Goal: Task Accomplishment & Management: Manage account settings

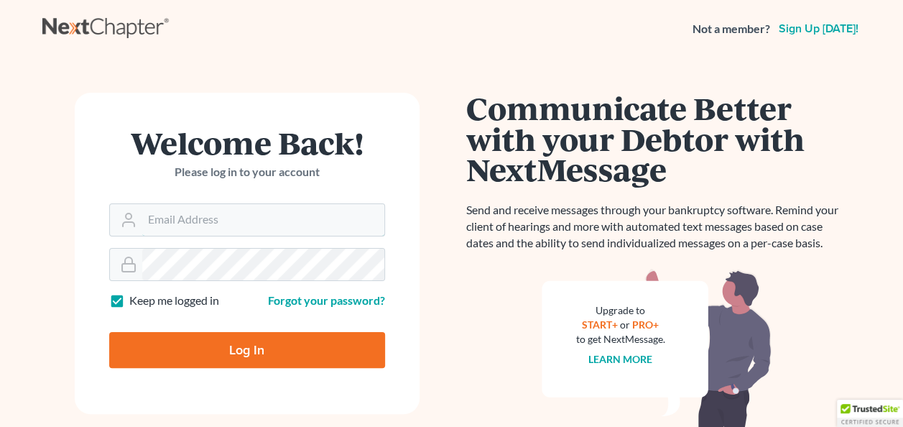
type input "[PERSON_NAME][EMAIL_ADDRESS][DOMAIN_NAME]"
click at [267, 344] on input "Log In" at bounding box center [247, 350] width 276 height 36
type input "Thinking..."
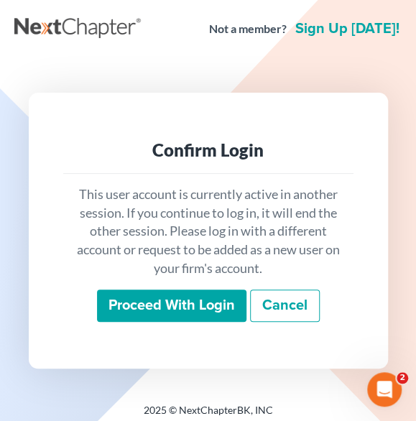
click at [204, 300] on input "Proceed with login" at bounding box center [171, 306] width 149 height 33
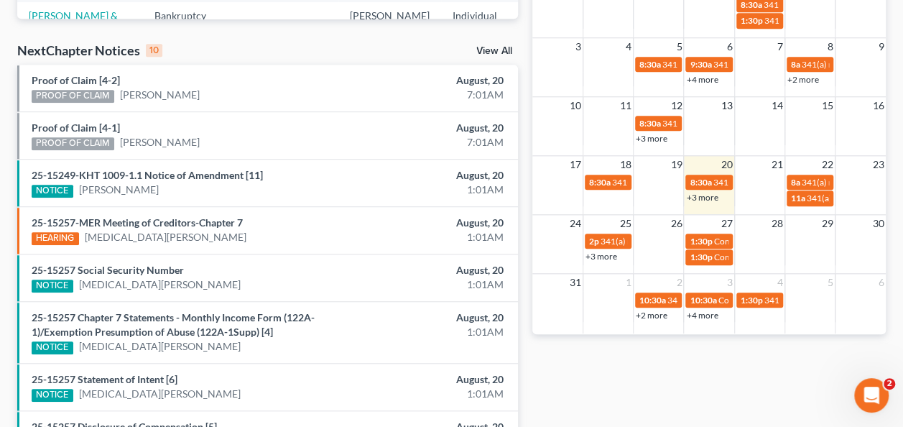
scroll to position [359, 0]
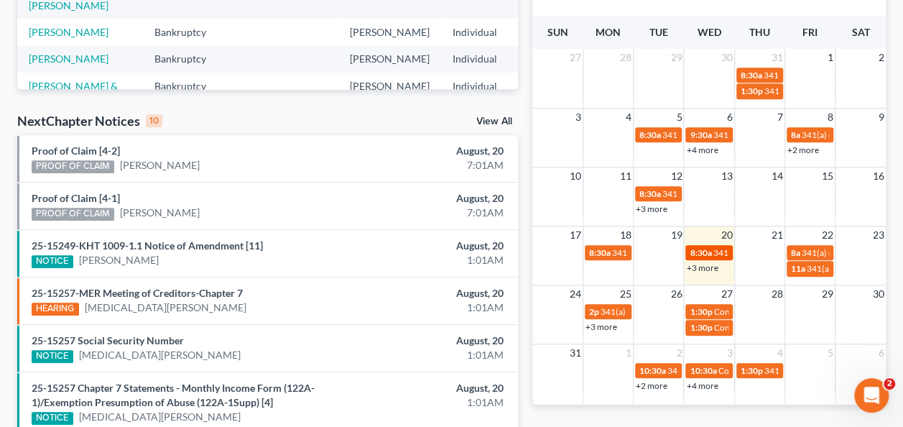
click at [426, 252] on span "8:30a" at bounding box center [701, 252] width 22 height 11
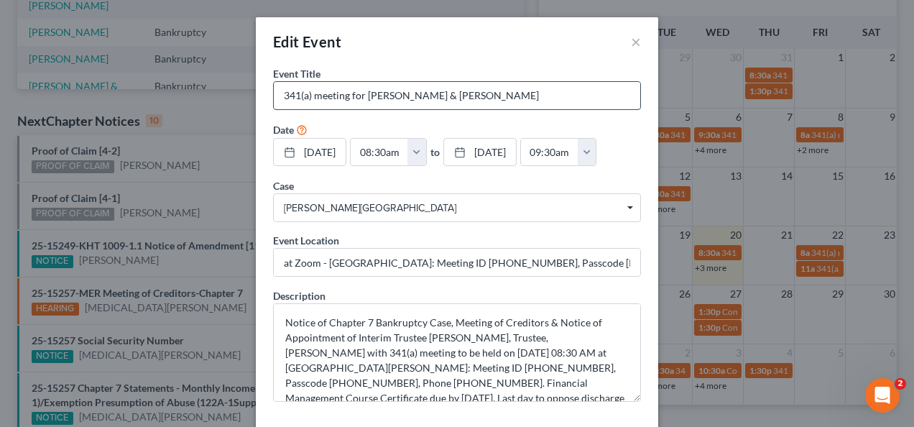
drag, startPoint x: 455, startPoint y: 95, endPoint x: 486, endPoint y: 93, distance: 30.9
click at [426, 93] on input "341(a) meeting for Israel Juarez & Misty Juarez" at bounding box center [457, 95] width 367 height 27
click at [426, 38] on button "×" at bounding box center [636, 41] width 10 height 17
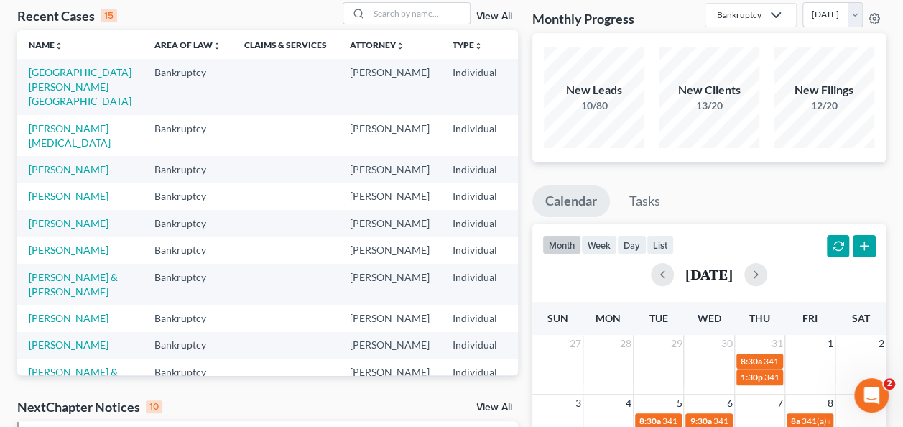
scroll to position [0, 0]
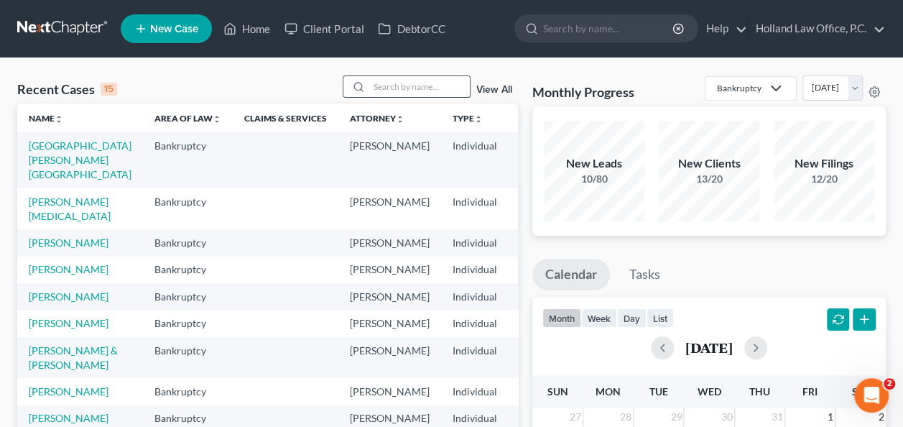
click at [375, 87] on input "search" at bounding box center [419, 86] width 101 height 21
paste input "Juarez"
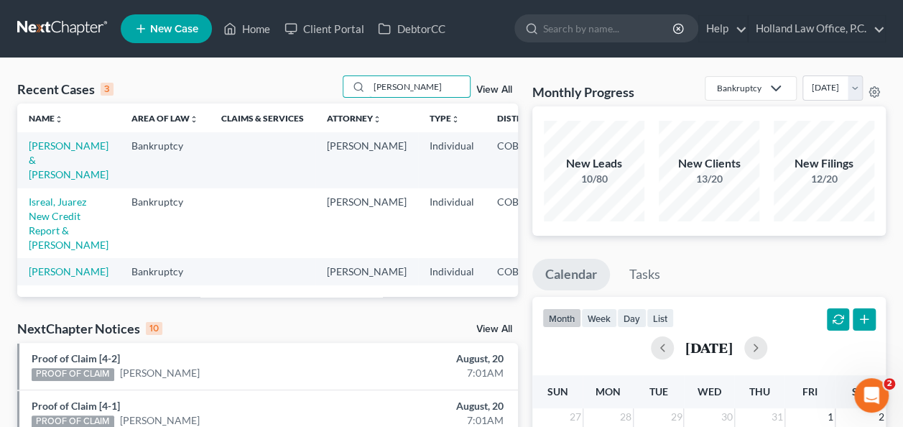
type input "Juarez"
click at [49, 154] on link "Juarez, Israel & Misty" at bounding box center [69, 159] width 80 height 41
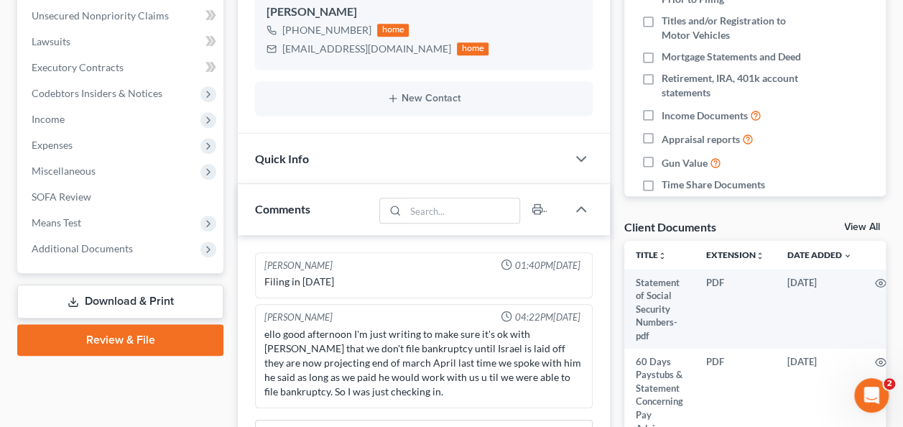
scroll to position [359, 0]
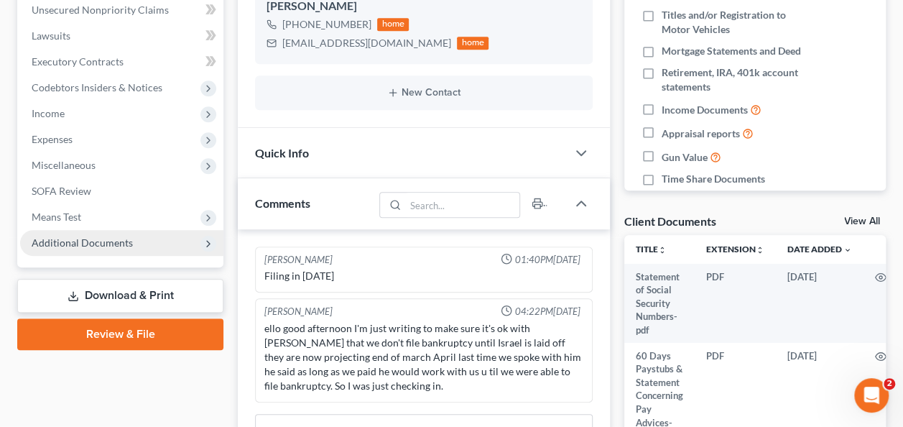
click at [77, 244] on span "Additional Documents" at bounding box center [82, 242] width 101 height 12
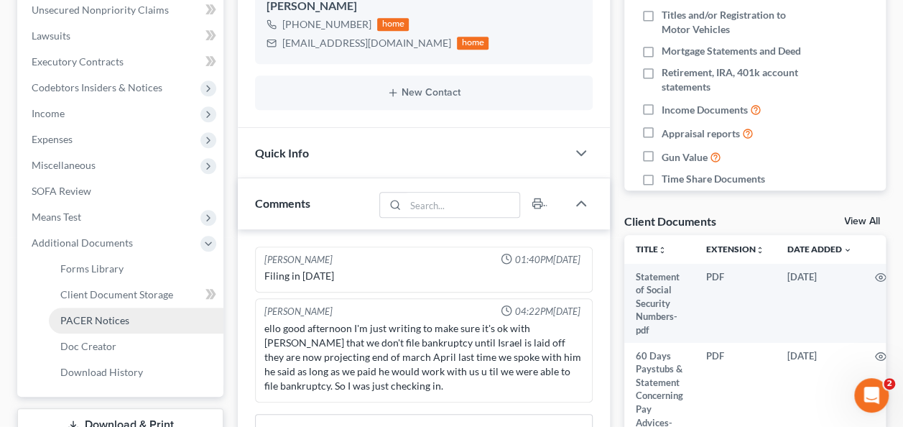
click at [91, 315] on span "PACER Notices" at bounding box center [94, 320] width 69 height 12
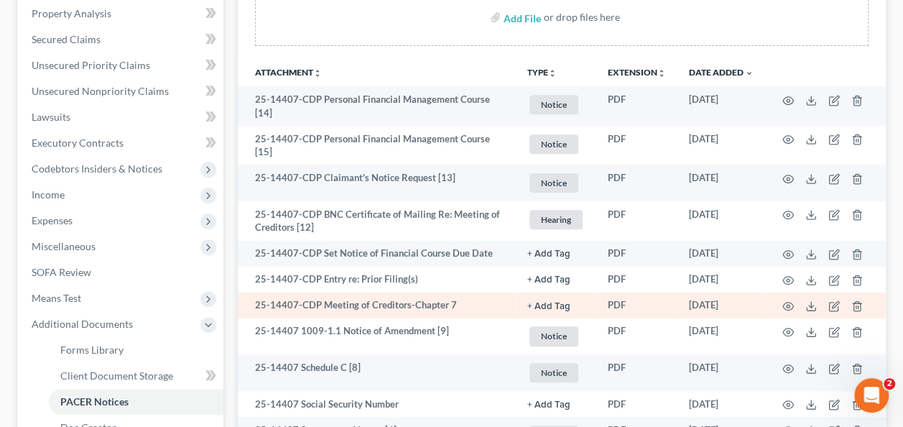
scroll to position [359, 0]
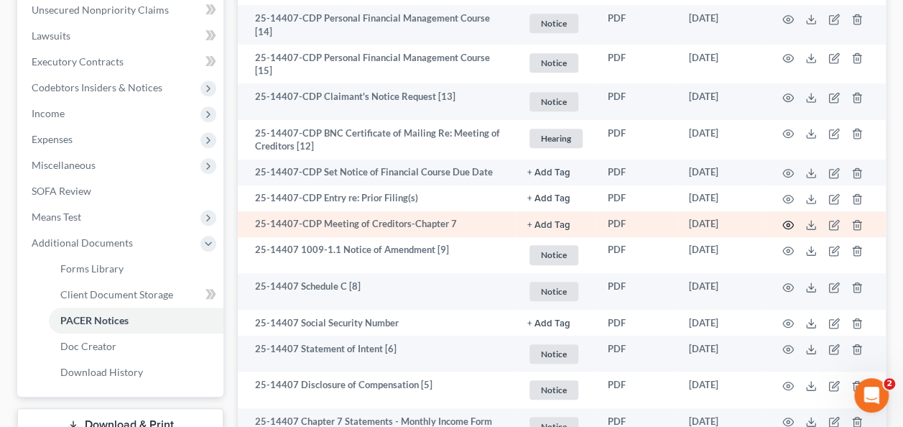
click at [426, 223] on icon "button" at bounding box center [788, 224] width 11 height 11
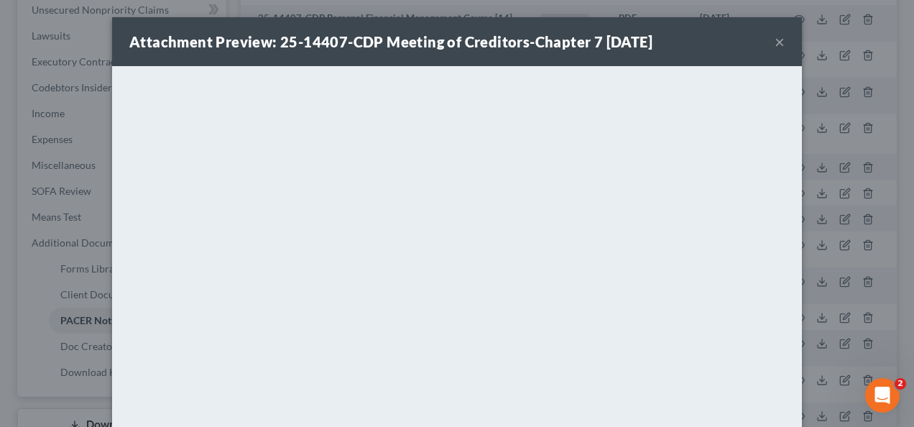
click at [426, 39] on button "×" at bounding box center [780, 41] width 10 height 17
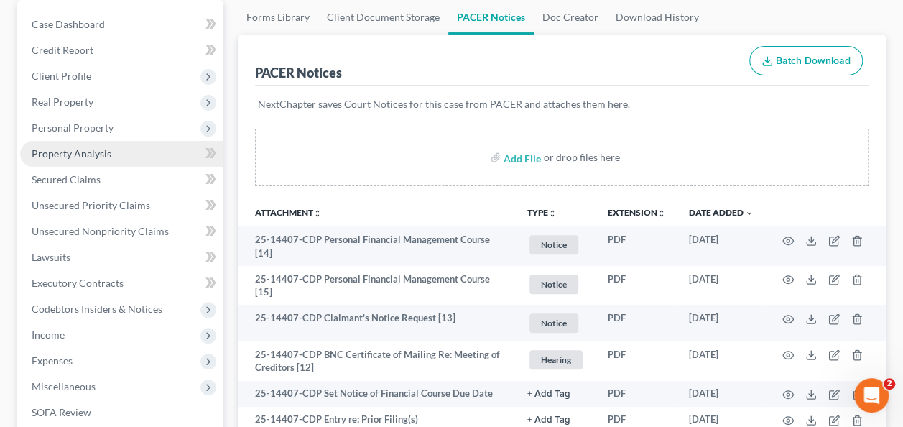
scroll to position [116, 0]
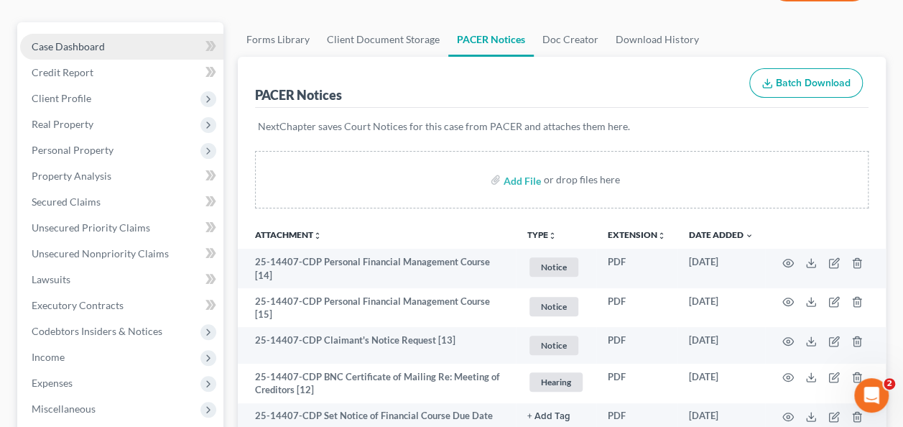
click at [70, 49] on span "Case Dashboard" at bounding box center [68, 46] width 73 height 12
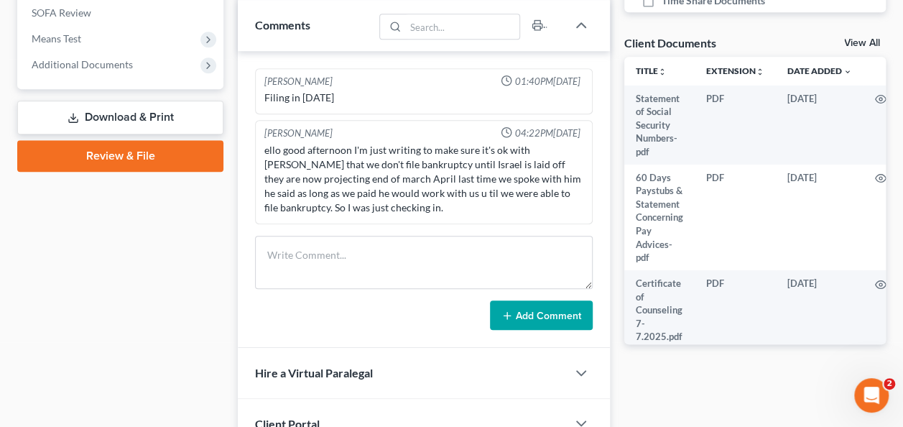
scroll to position [575, 0]
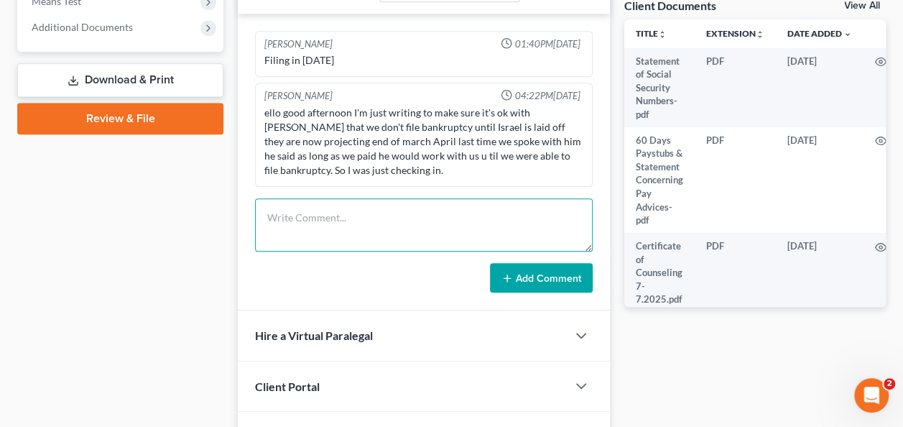
click at [294, 218] on textarea at bounding box center [424, 224] width 338 height 53
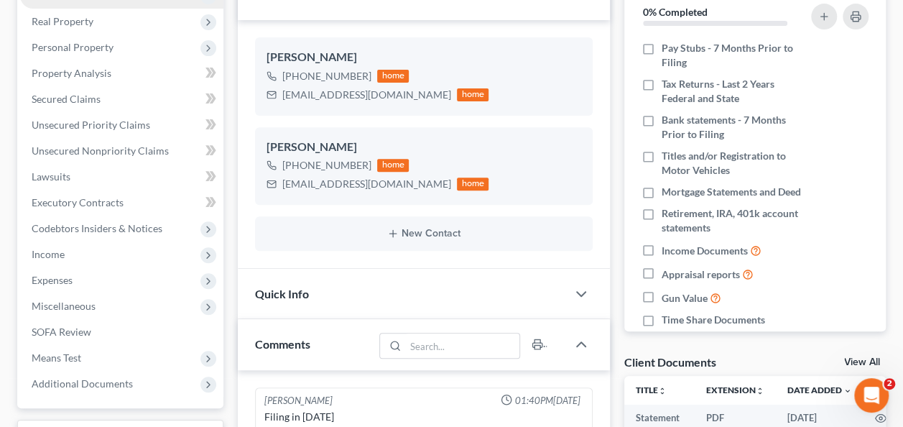
scroll to position [0, 0]
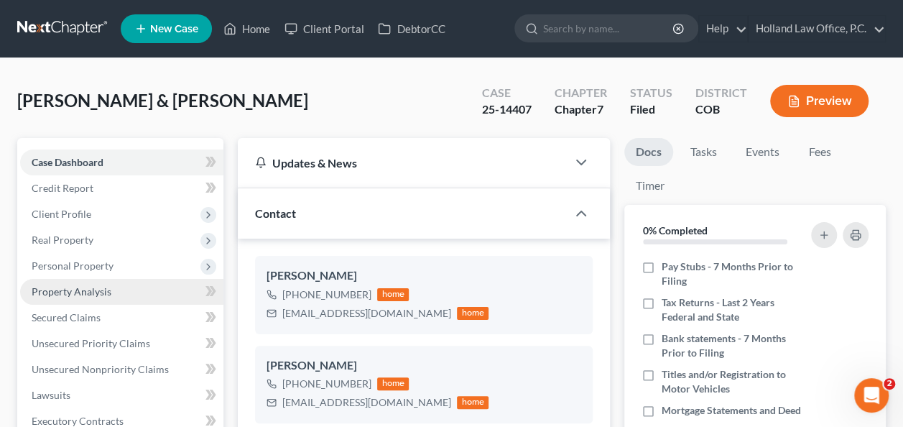
type textarea "341 meeting - Trustee Wadsworth"
click at [53, 289] on span "Property Analysis" at bounding box center [72, 291] width 80 height 12
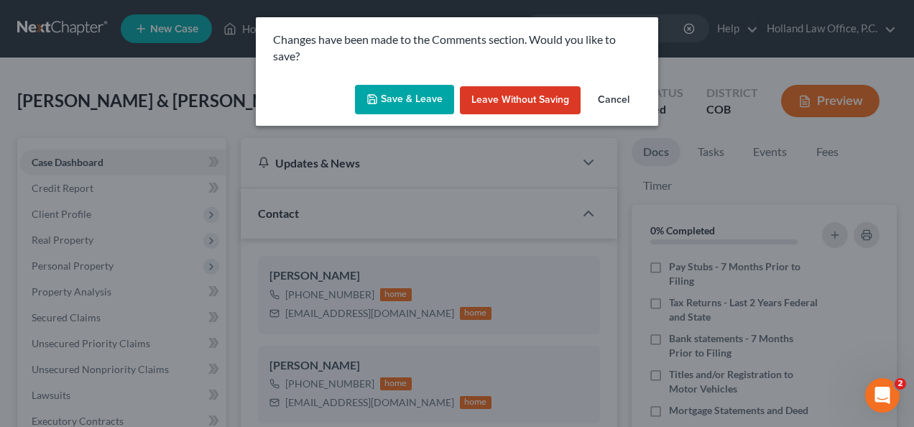
click at [410, 97] on button "Save & Leave" at bounding box center [404, 100] width 99 height 30
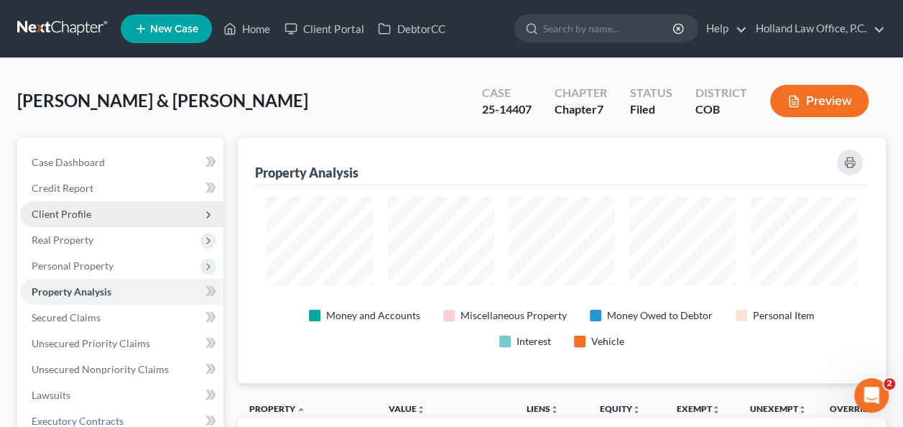
click at [80, 213] on span "Client Profile" at bounding box center [62, 214] width 60 height 12
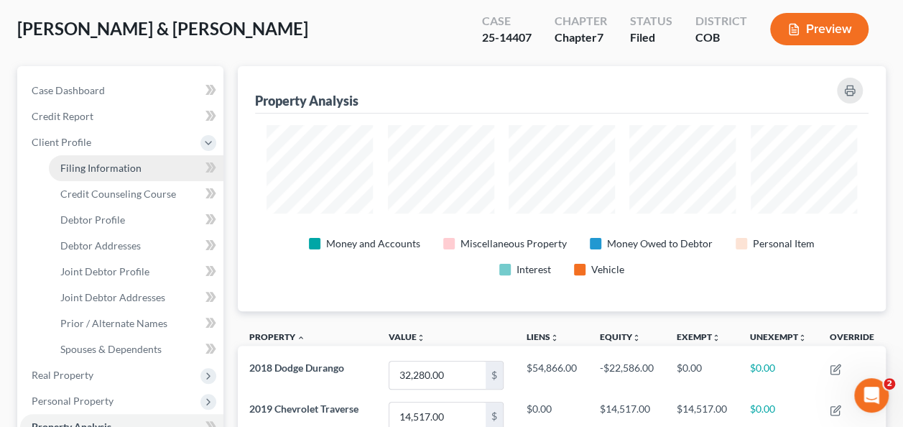
click at [92, 170] on span "Filing Information" at bounding box center [100, 168] width 81 height 12
select select "1"
select select "0"
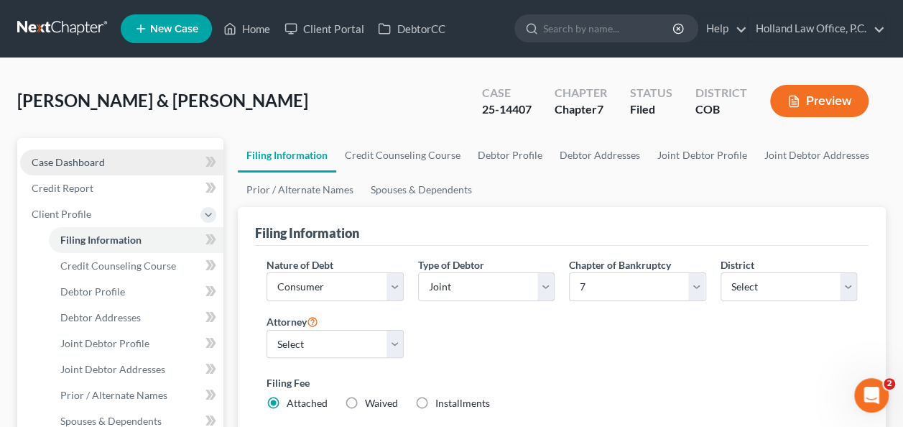
click at [83, 158] on span "Case Dashboard" at bounding box center [68, 162] width 73 height 12
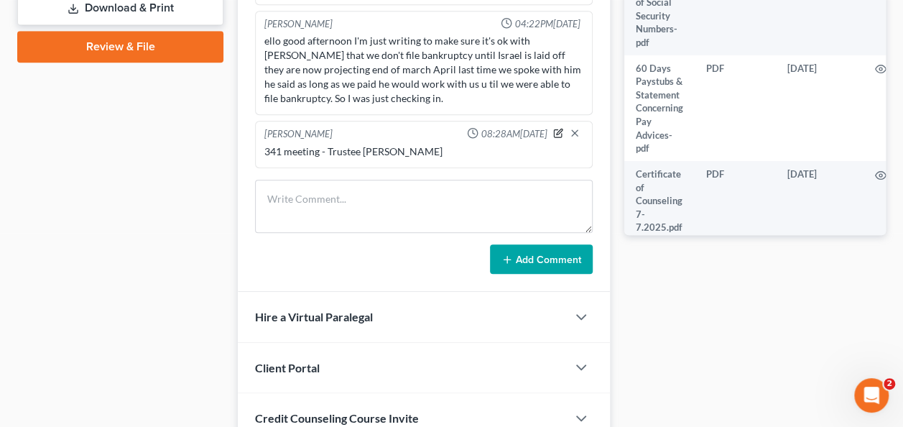
click at [426, 128] on icon "button" at bounding box center [558, 133] width 10 height 10
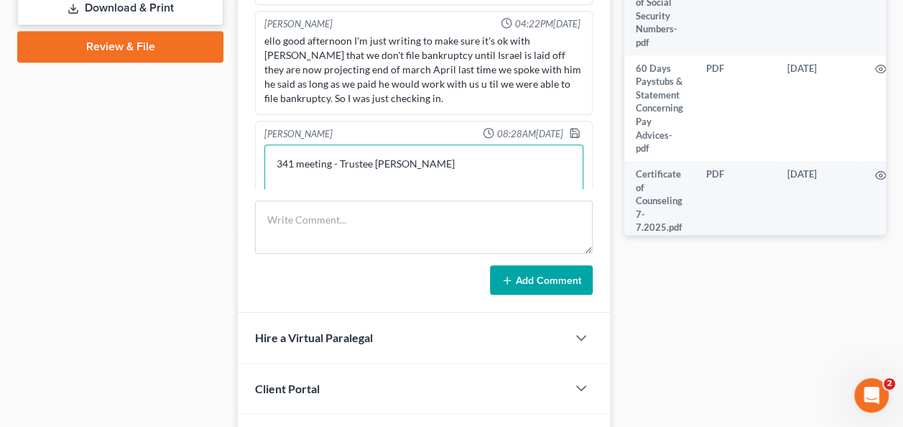
click at [426, 158] on textarea "341 meeting - Trustee Wadsworth" at bounding box center [423, 170] width 319 height 53
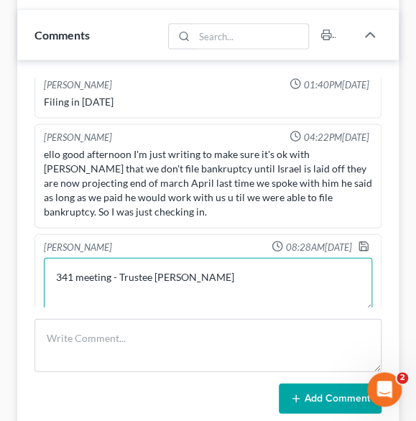
click at [56, 290] on textarea "341 meeting - Trustee Wadsworth" at bounding box center [208, 284] width 328 height 53
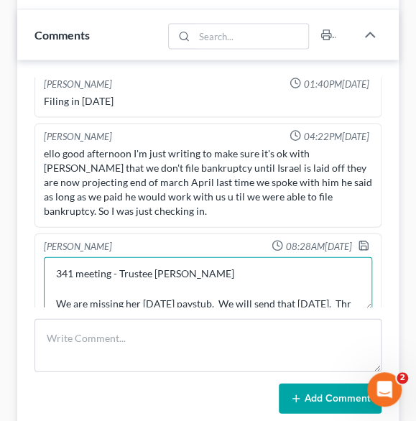
scroll to position [17, 0]
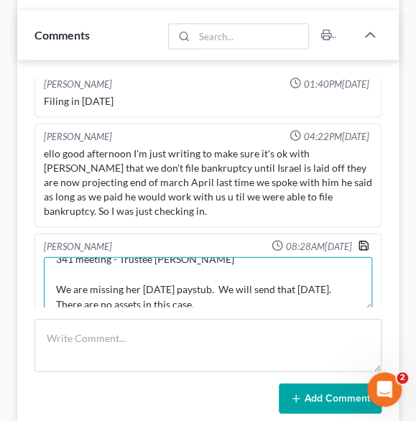
type textarea "341 meeting - Trustee Wadsworth We are missing her 7/24/25 paystub. We will sen…"
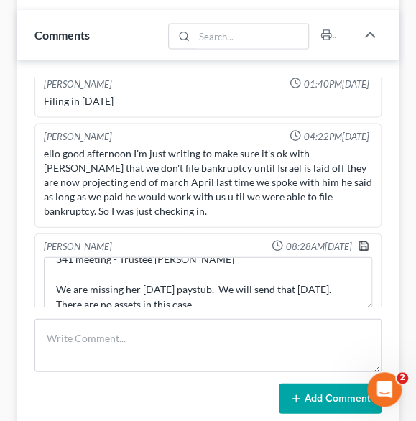
click at [358, 242] on icon "button" at bounding box center [363, 245] width 11 height 11
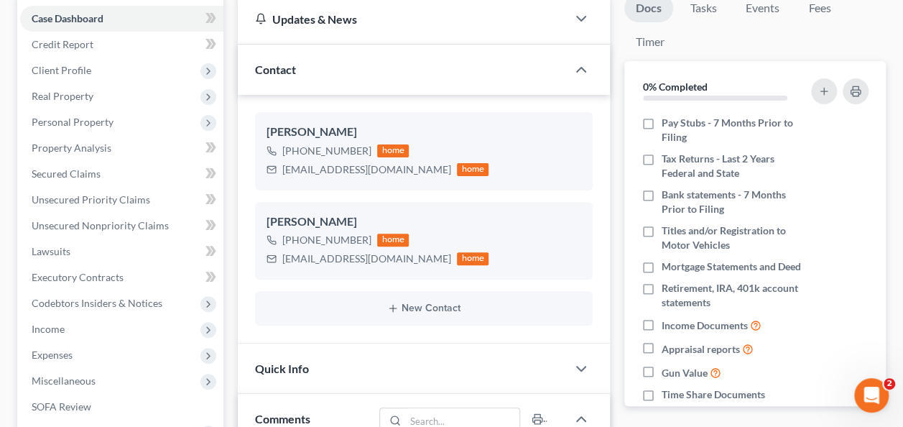
scroll to position [0, 0]
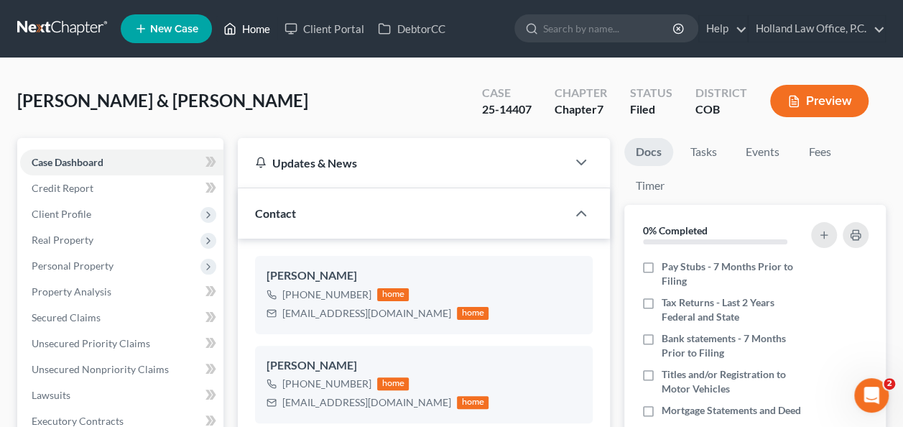
click at [251, 26] on link "Home" at bounding box center [246, 29] width 61 height 26
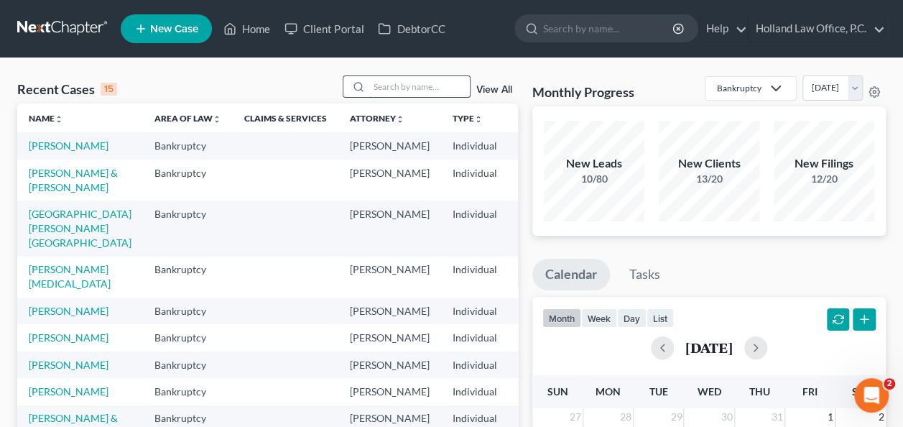
click at [384, 91] on input "search" at bounding box center [419, 86] width 101 height 21
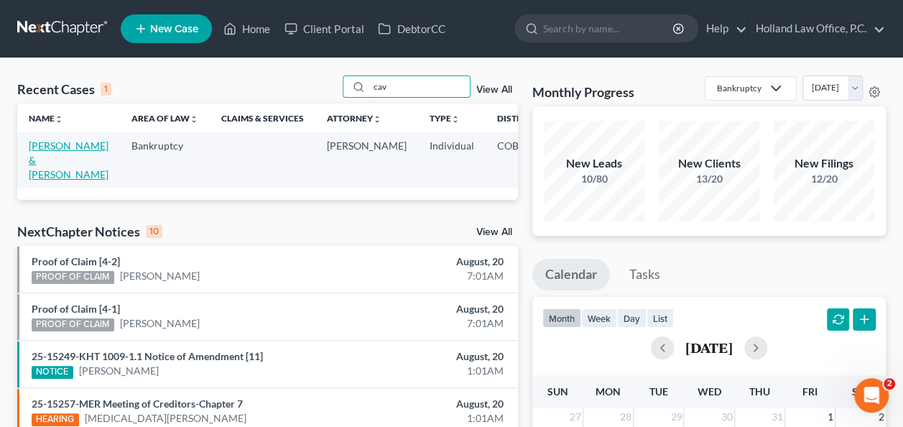
type input "cav"
click at [47, 157] on link "Cavenaugh, Patrick & Lina" at bounding box center [69, 159] width 80 height 41
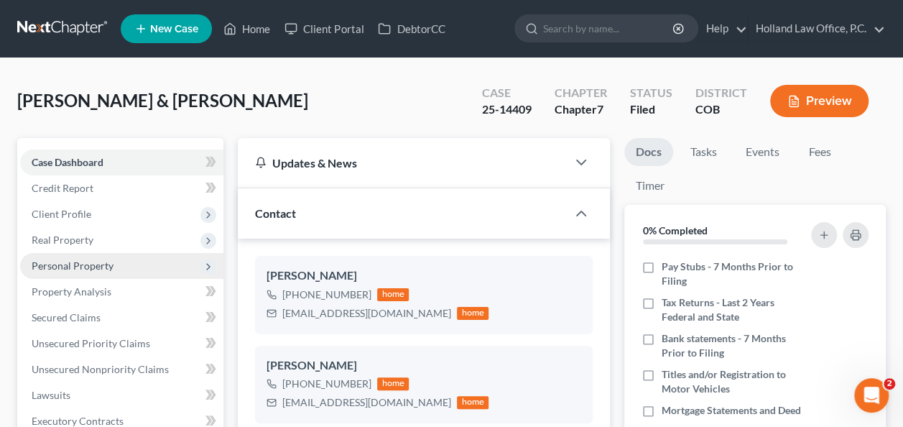
click at [65, 265] on span "Personal Property" at bounding box center [73, 265] width 82 height 12
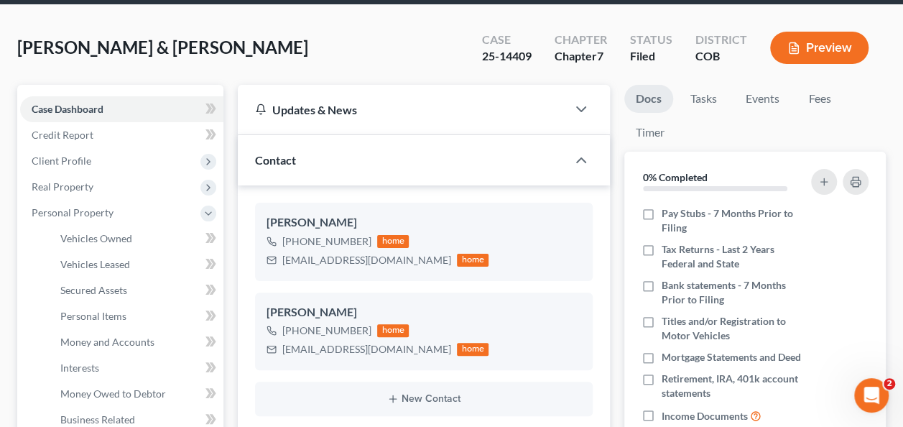
scroll to position [359, 0]
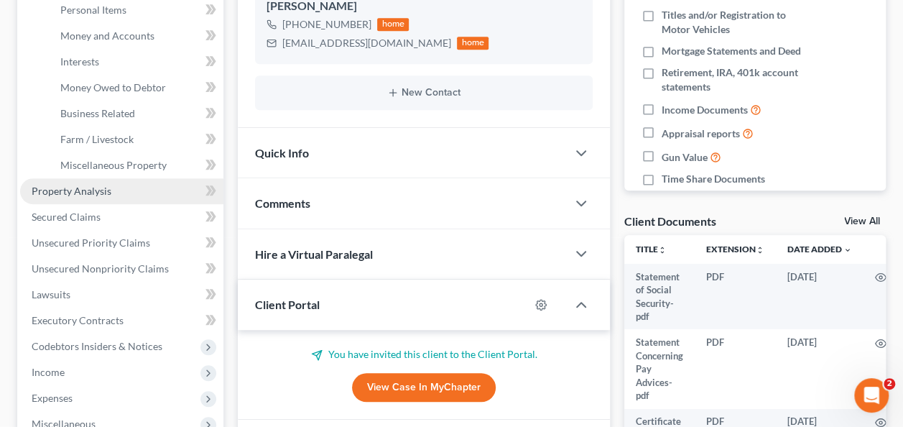
click at [79, 186] on span "Property Analysis" at bounding box center [72, 191] width 80 height 12
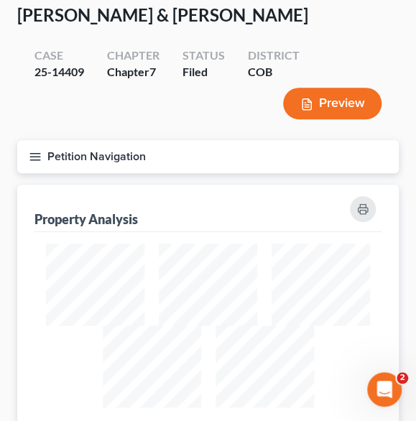
scroll to position [22, 0]
